Goal: Task Accomplishment & Management: Manage account settings

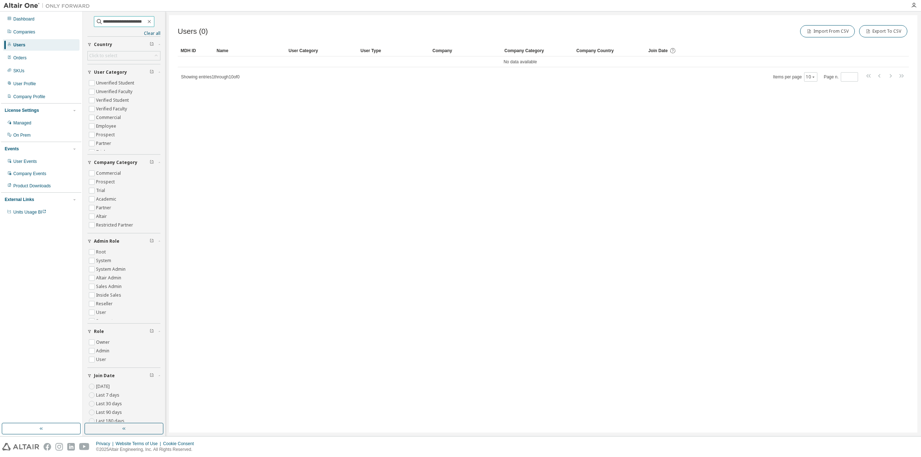
click at [121, 23] on input "**********" at bounding box center [124, 21] width 43 height 7
paste input "text"
type input "**********"
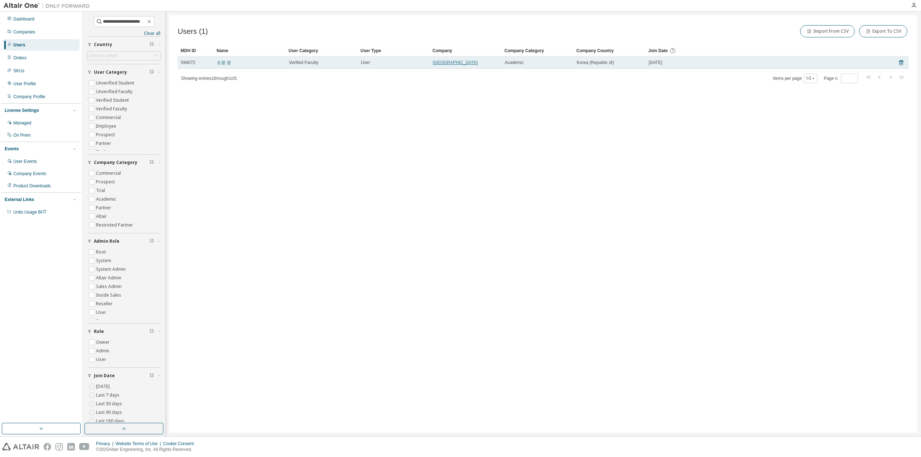
click at [460, 63] on link "Hanyang University" at bounding box center [455, 62] width 45 height 5
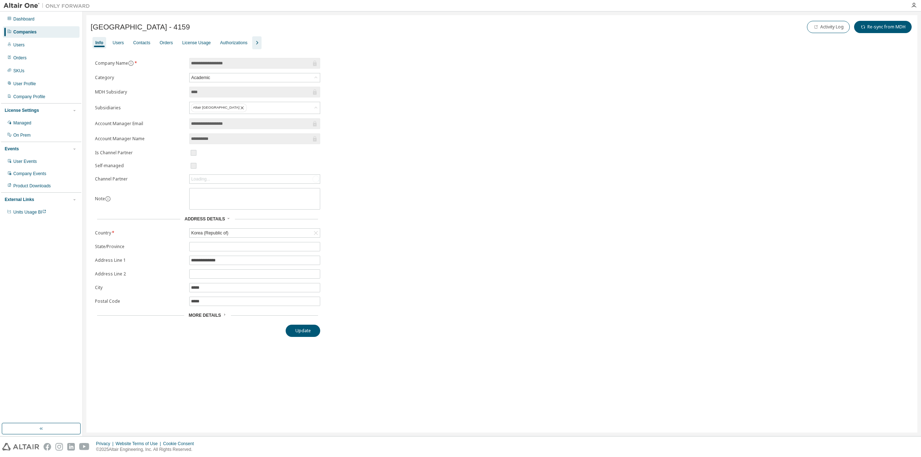
click at [258, 39] on icon "button" at bounding box center [257, 43] width 9 height 9
click at [307, 46] on div "Groups" at bounding box center [303, 43] width 20 height 12
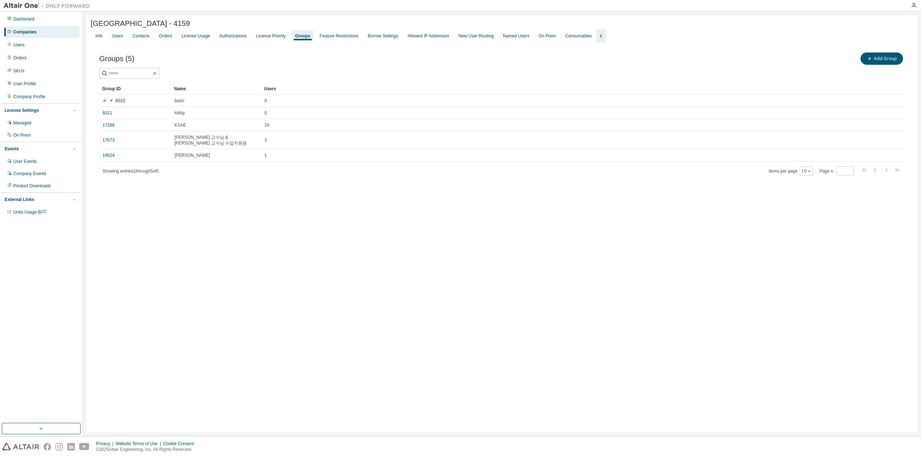
click at [220, 305] on div "Hanyang University - 4159 Clear Load Save Save As Field Operator Value Select f…" at bounding box center [501, 224] width 831 height 418
click at [98, 128] on div "Groups (5) Add Group Clear Load Save Save As Field Operator Value Select filter…" at bounding box center [502, 118] width 823 height 153
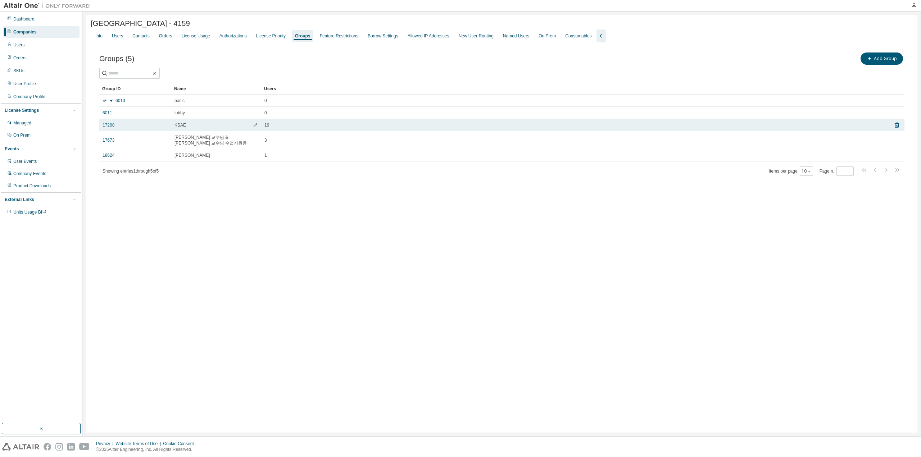
click at [110, 126] on link "17288" at bounding box center [109, 125] width 12 height 6
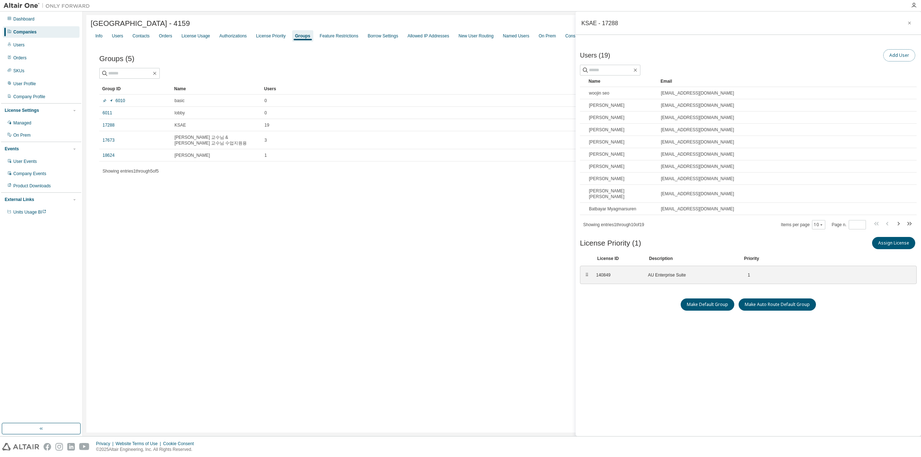
click at [888, 58] on button "Add User" at bounding box center [900, 55] width 32 height 12
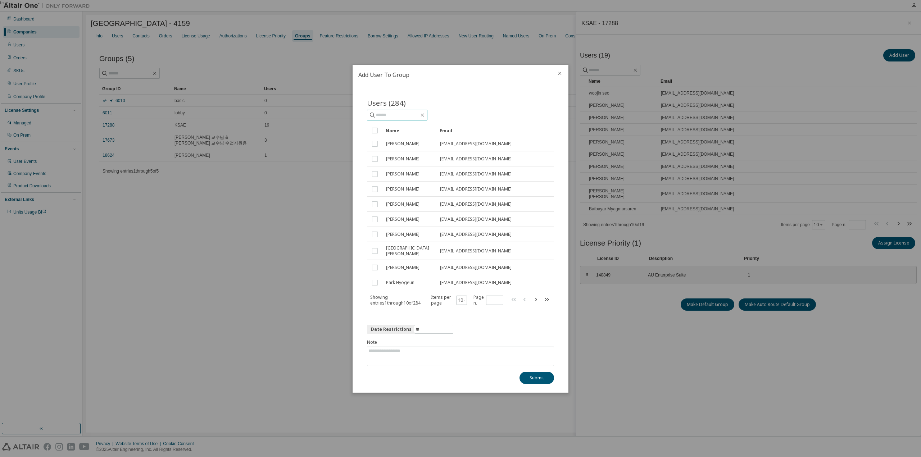
click at [403, 117] on input "text" at bounding box center [397, 115] width 43 height 7
click at [395, 123] on div "Users (284) Clear Load Save Save As Field Operator Value Select filter Select o…" at bounding box center [460, 202] width 187 height 208
click at [394, 118] on input "text" at bounding box center [397, 115] width 43 height 7
paste input "**********"
type input "**********"
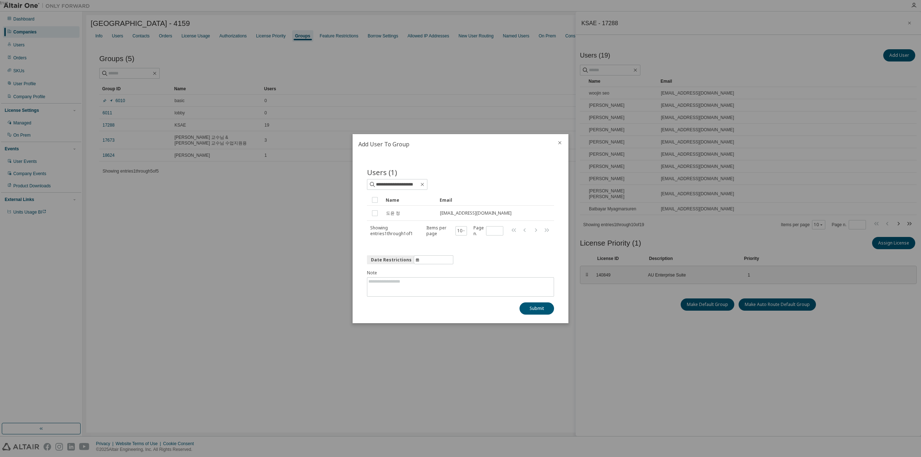
click at [561, 143] on icon "close" at bounding box center [560, 143] width 6 height 6
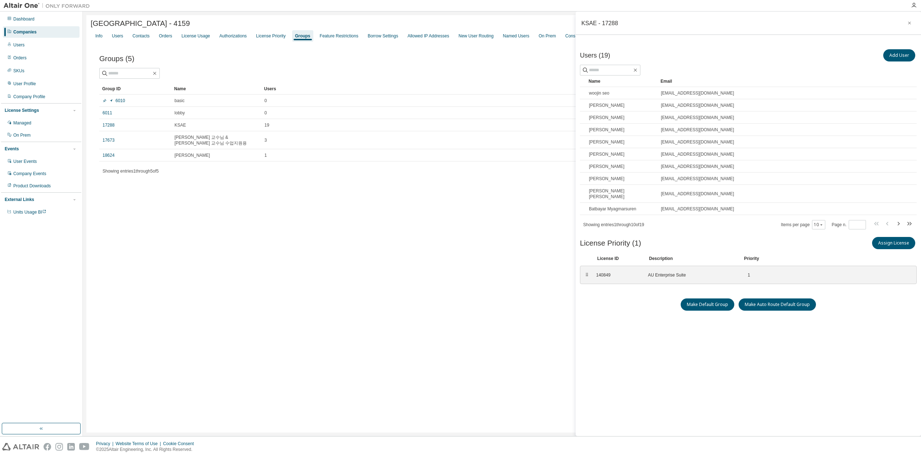
click at [207, 186] on div "Groups (5) Add Group Clear Load Save Save As Field Operator Value Select filter…" at bounding box center [502, 118] width 823 height 153
click at [273, 36] on div "License Priority" at bounding box center [271, 36] width 30 height 6
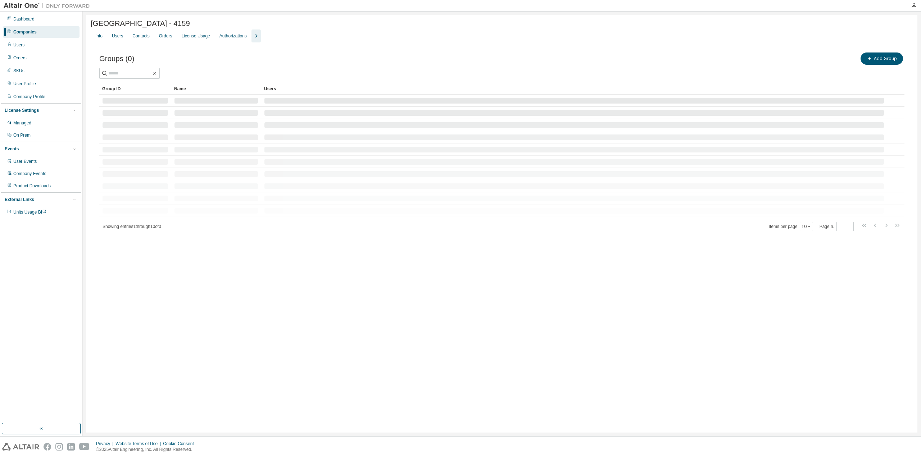
click at [255, 36] on icon "button" at bounding box center [256, 36] width 9 height 9
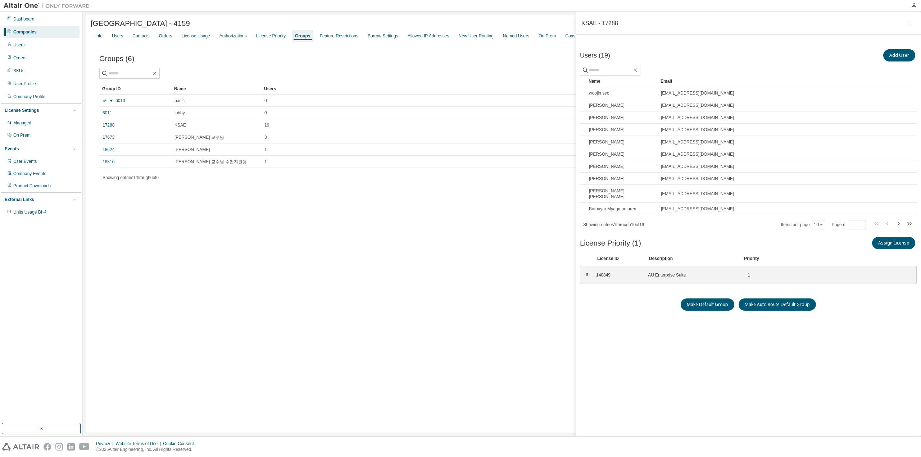
click at [306, 38] on div "Groups" at bounding box center [302, 36] width 15 height 6
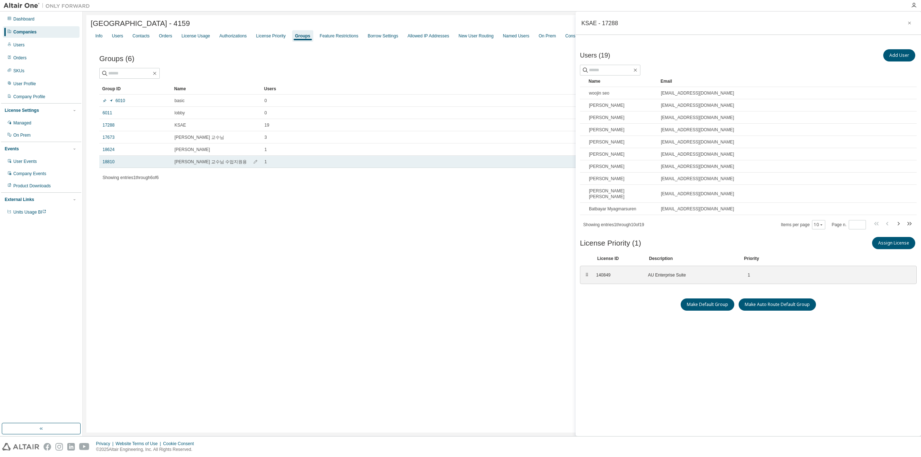
click at [191, 163] on span "[PERSON_NAME] 교수님 수업지원용" at bounding box center [211, 162] width 72 height 6
